Goal: Information Seeking & Learning: Understand process/instructions

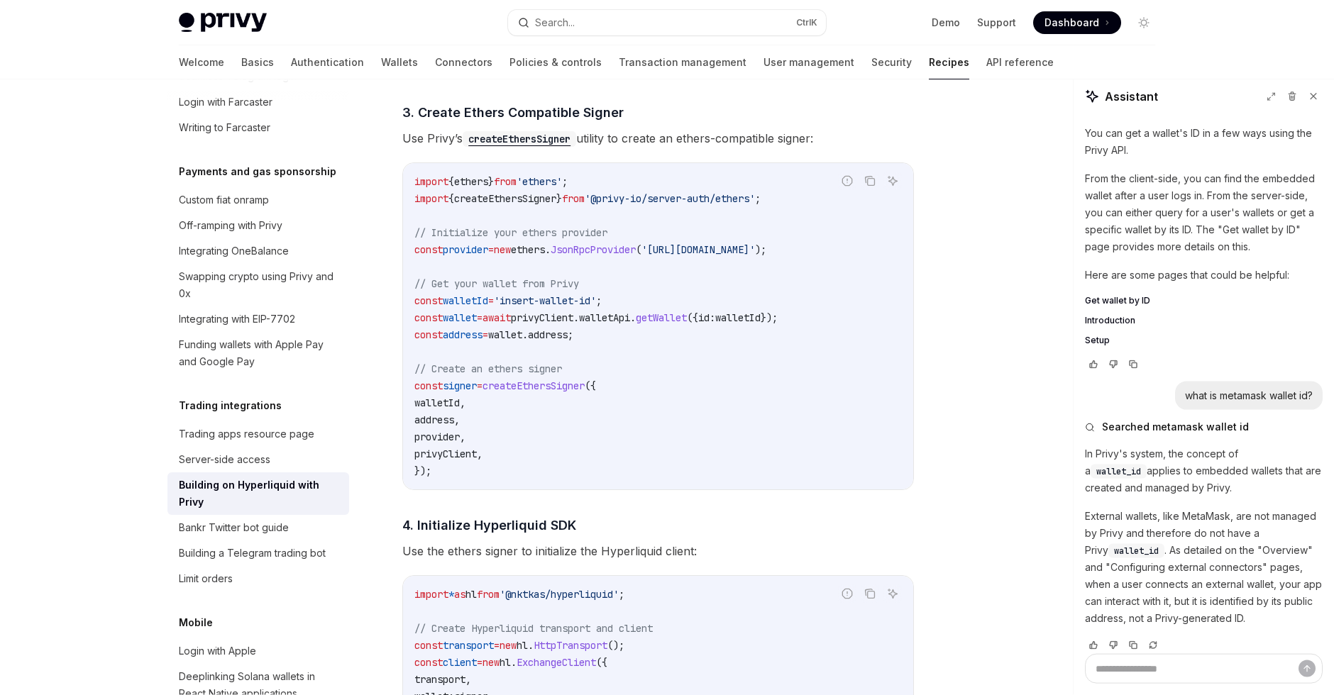
scroll to position [1053, 0]
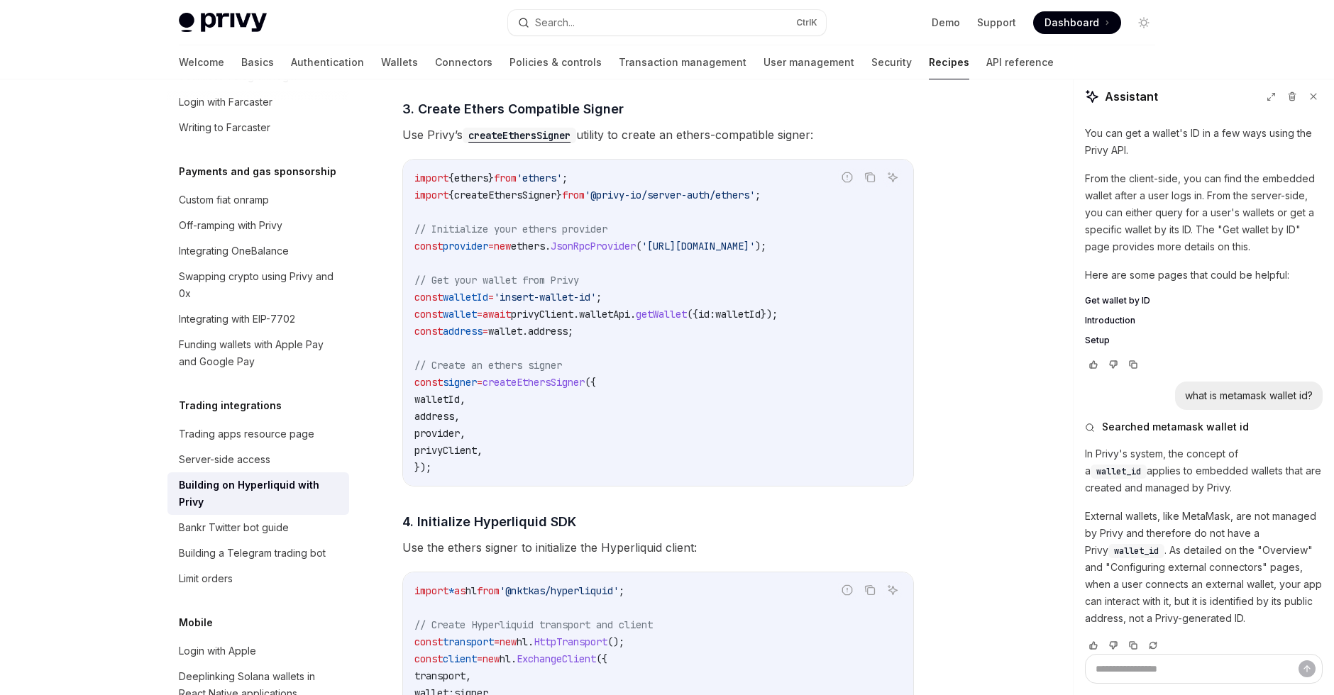
click at [476, 249] on span "provider" at bounding box center [465, 246] width 45 height 13
copy code "const provider = new ethers . JsonRpcProvider ( '[URL][DOMAIN_NAME]' );"
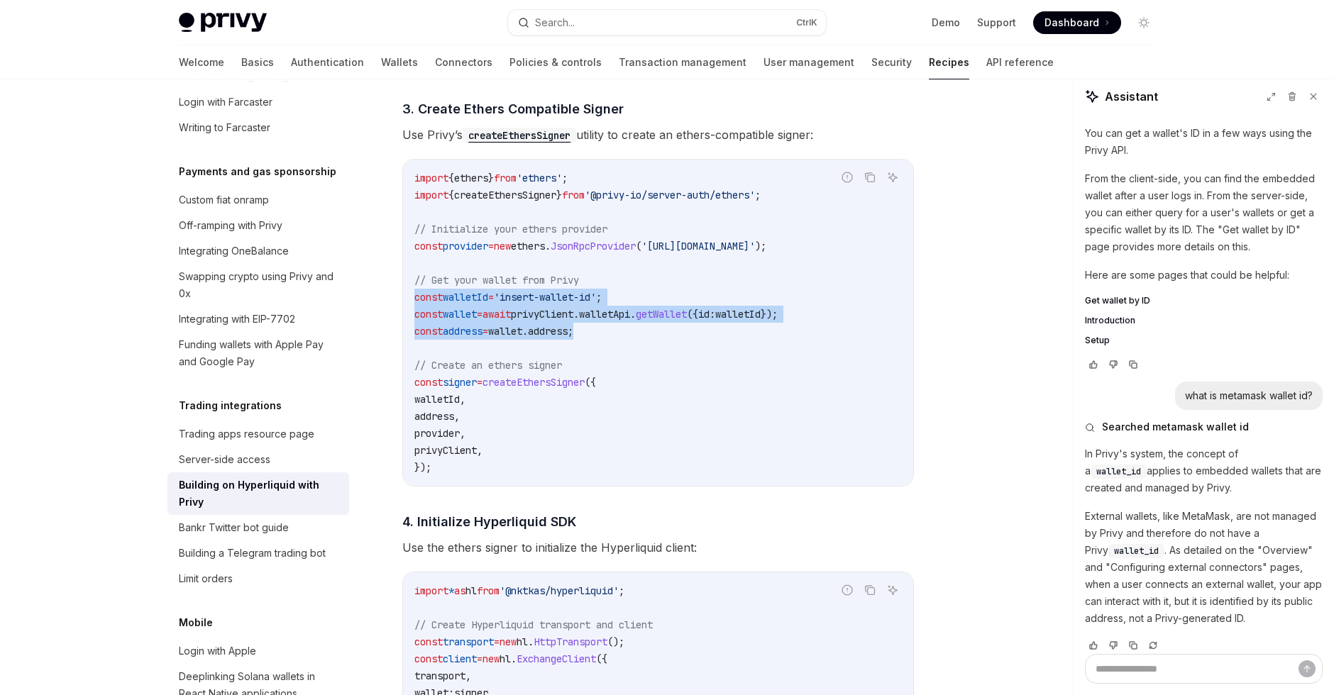
drag, startPoint x: 629, startPoint y: 328, endPoint x: 413, endPoint y: 292, distance: 219.5
click at [413, 292] on div "import { ethers } from 'ethers' ; import { createEthersSigner } from '@privy-io…" at bounding box center [658, 323] width 510 height 326
copy code "const walletId = 'insert-wallet-id' ; const wallet = await privyClient . wallet…"
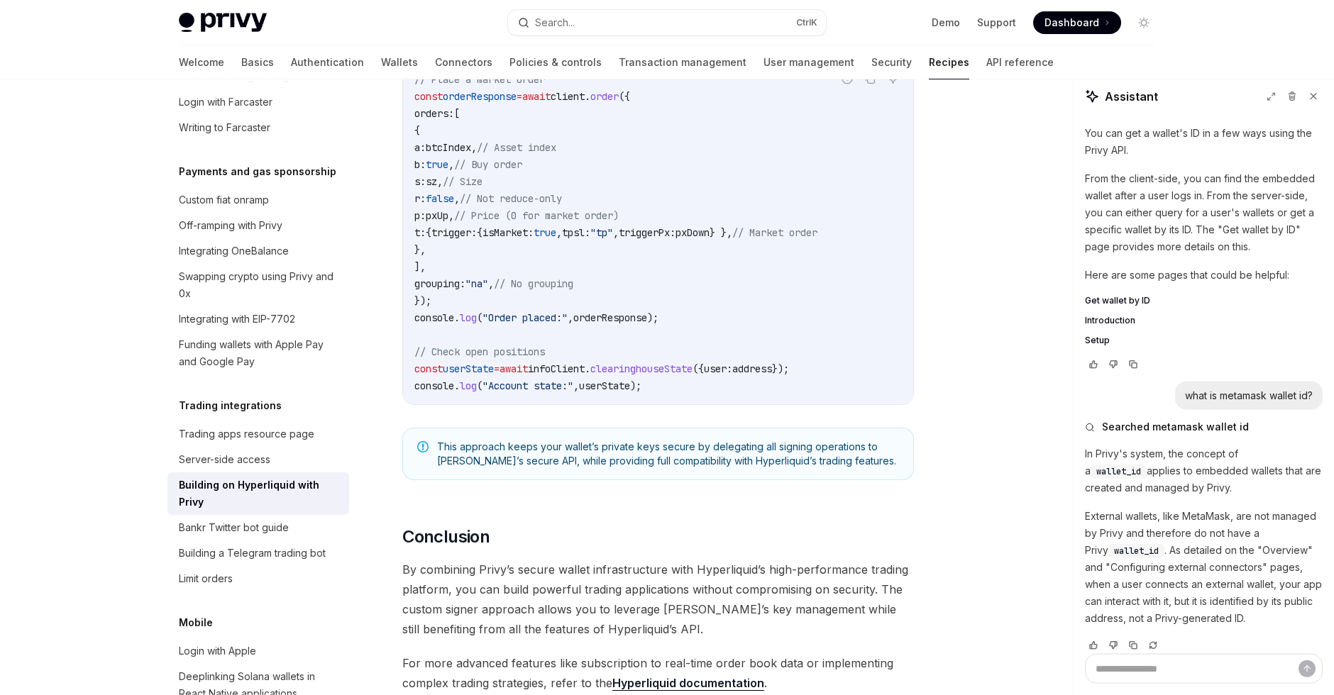
scroll to position [2546, 0]
click at [502, 349] on span "// Check open positions" at bounding box center [479, 353] width 131 height 13
click at [658, 319] on span ");" at bounding box center [652, 319] width 11 height 13
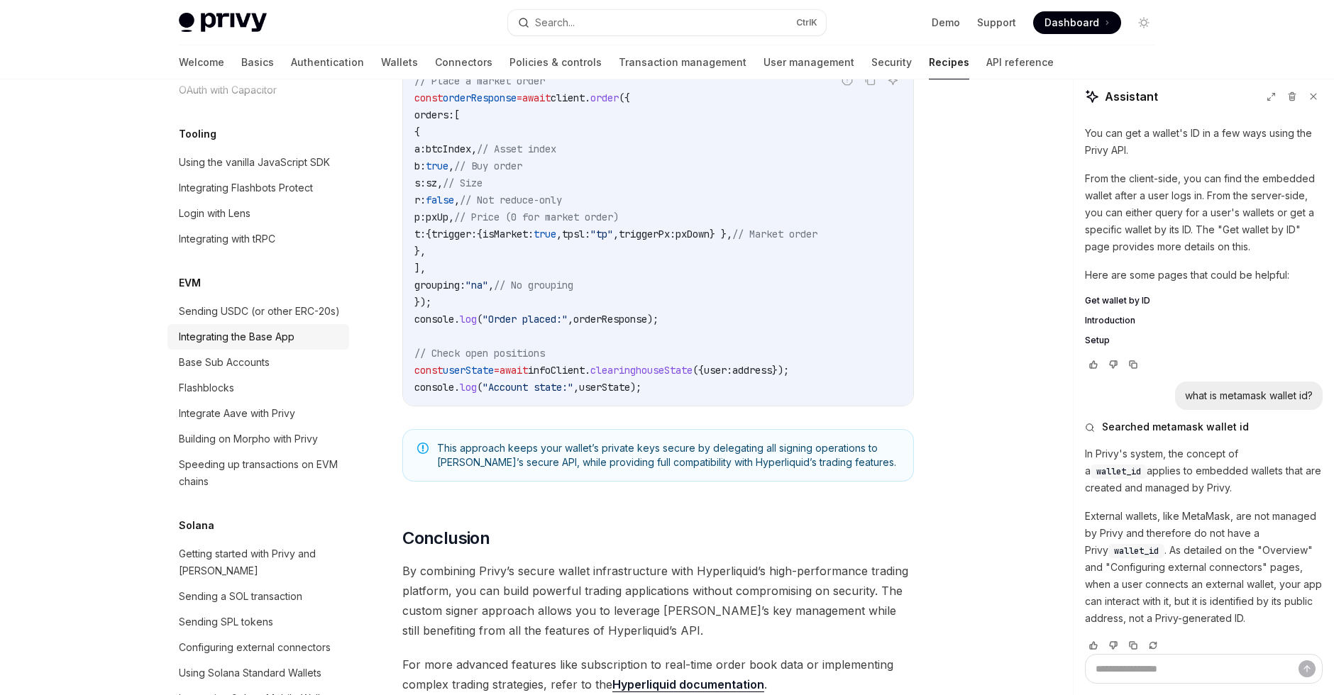
scroll to position [1873, 0]
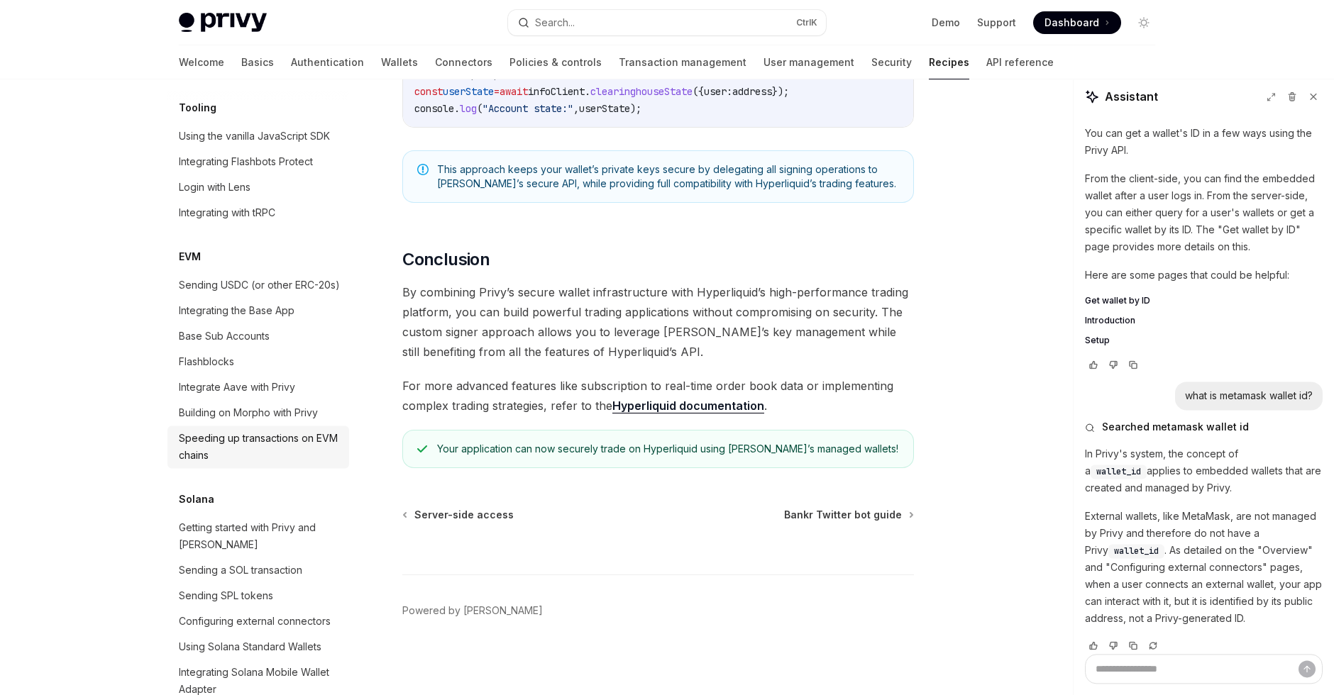
scroll to position [2827, 0]
click at [202, 404] on div "Building on Morpho with Privy" at bounding box center [248, 412] width 139 height 17
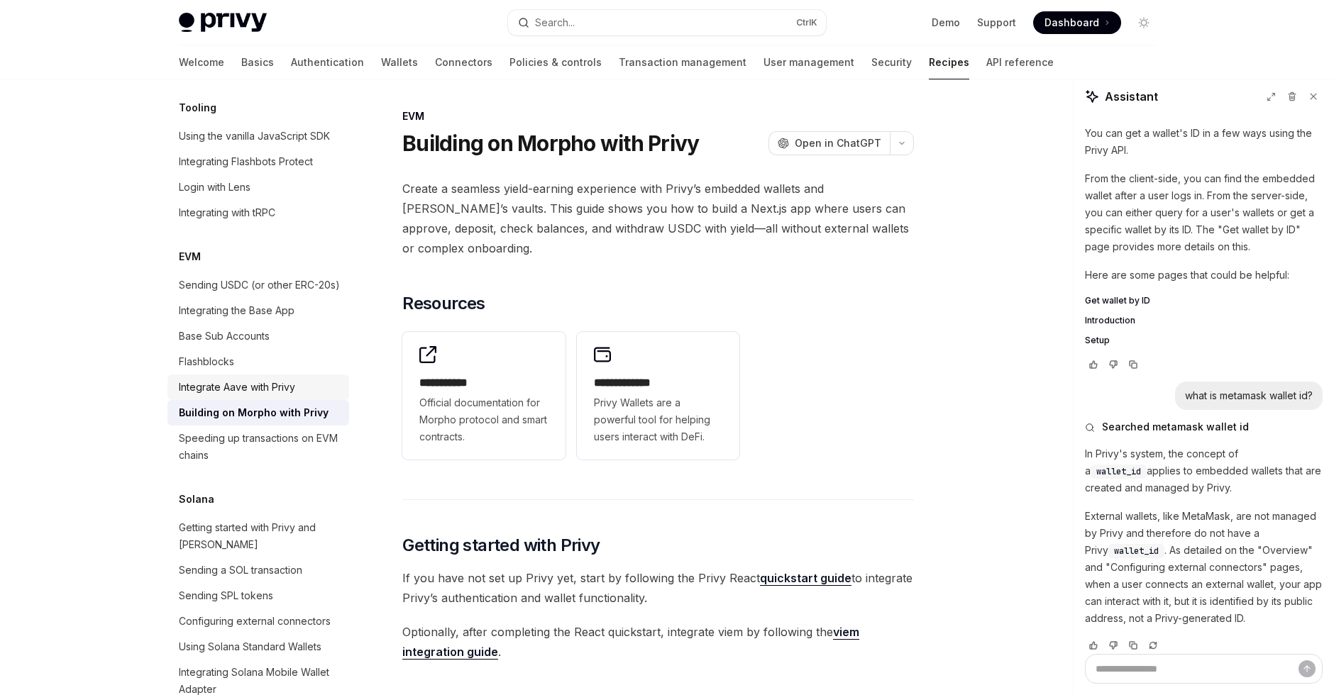
click at [236, 379] on div "Integrate Aave with Privy" at bounding box center [237, 387] width 116 height 17
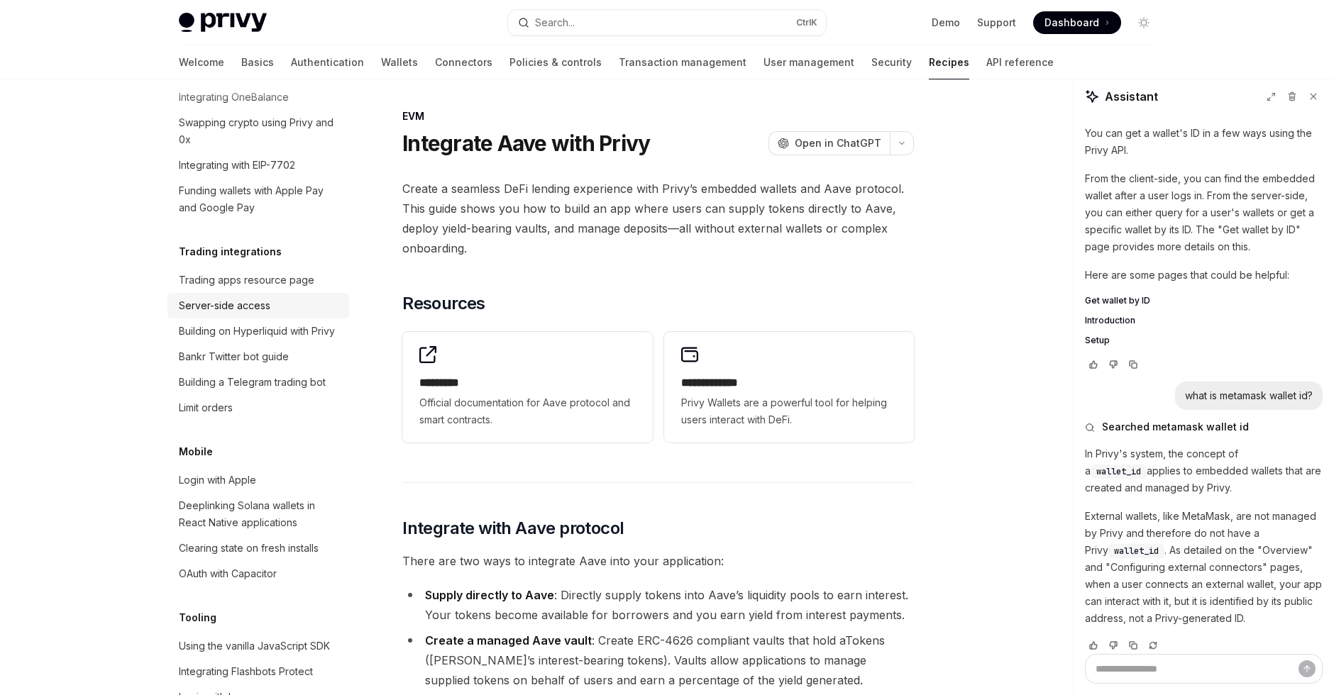
scroll to position [1345, 0]
click at [332, 323] on div "Building on Hyperliquid with Privy" at bounding box center [257, 331] width 156 height 17
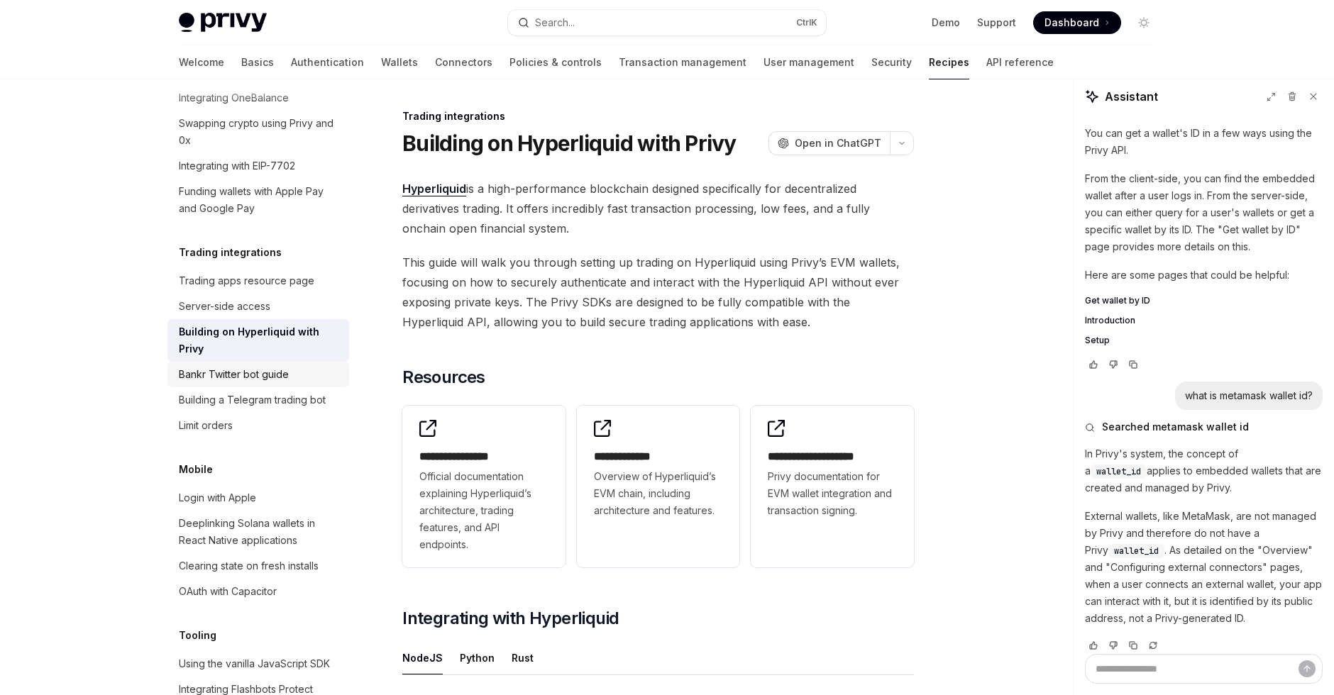
type textarea "*"
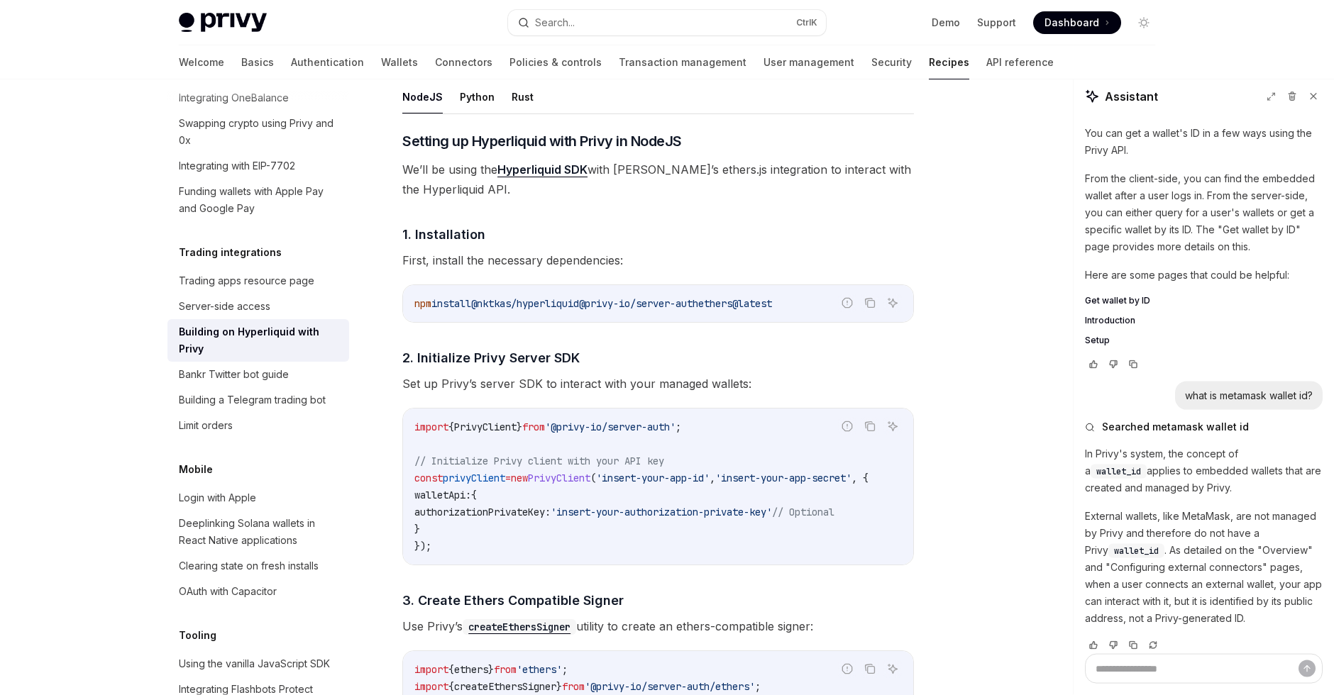
scroll to position [562, 0]
